Goal: Task Accomplishment & Management: Manage account settings

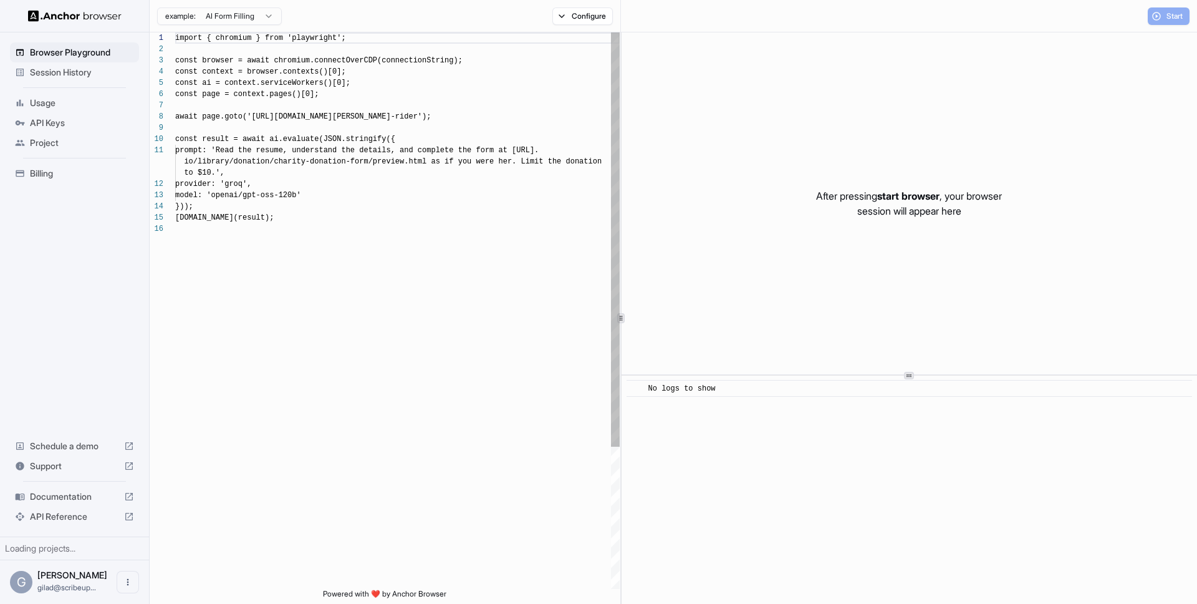
scroll to position [112, 0]
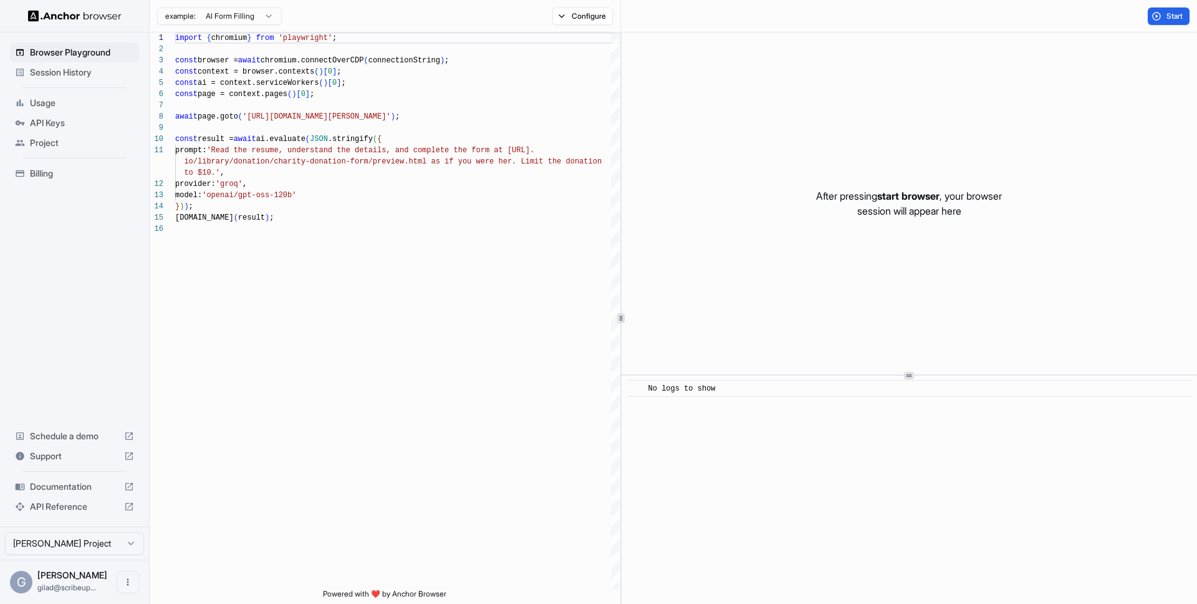
click at [99, 173] on span "Billing" at bounding box center [82, 173] width 104 height 12
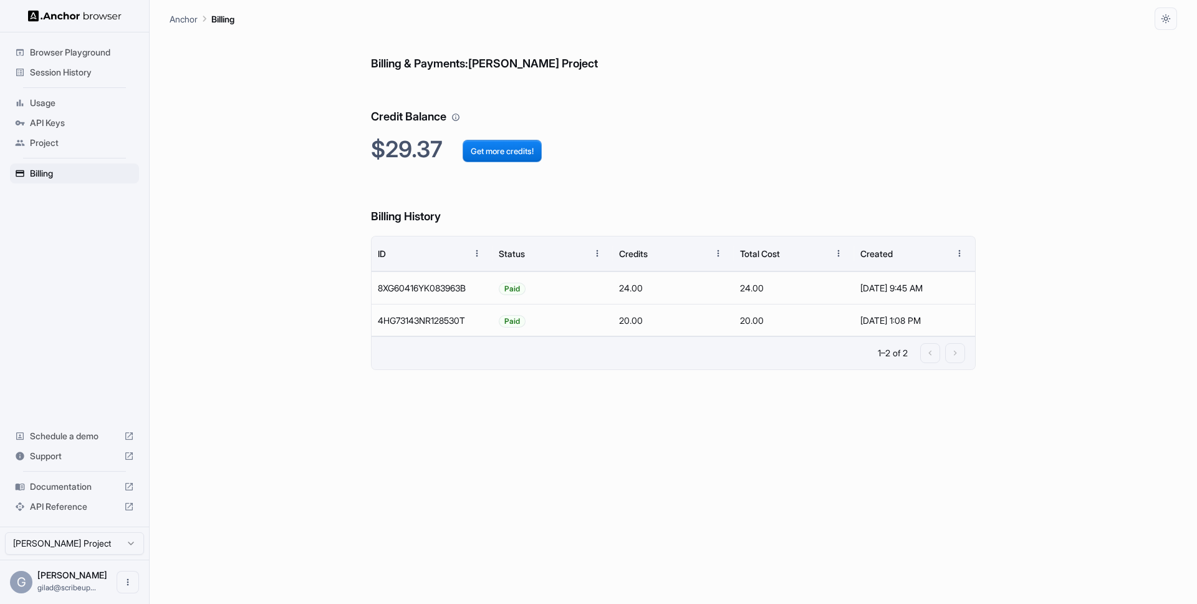
click at [445, 414] on div "Billing & Payments: [PERSON_NAME] Project Credit Balance $29.37 Get more credit…" at bounding box center [673, 317] width 605 height 574
